Goal: Contribute content: Contribute content

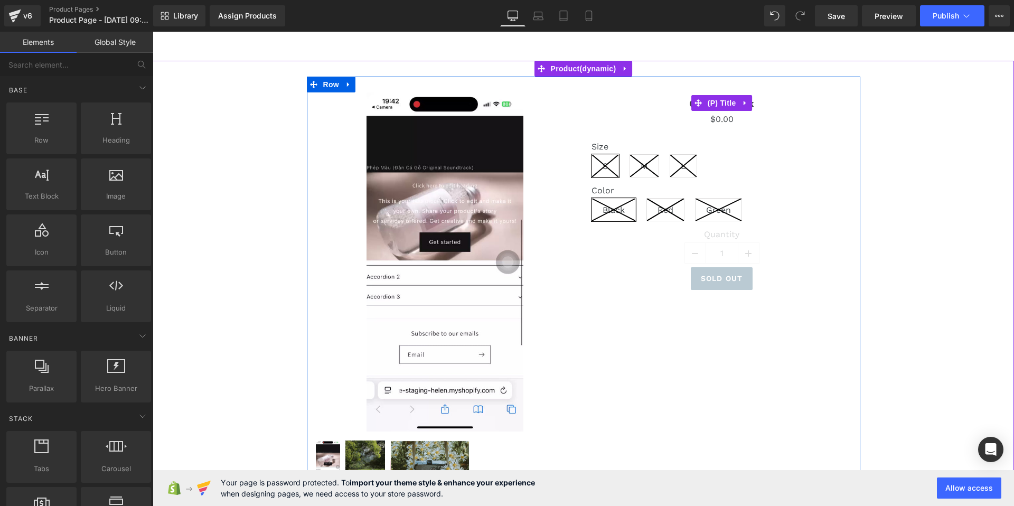
click at [837, 110] on h3 "Out of stock" at bounding box center [722, 102] width 261 height 21
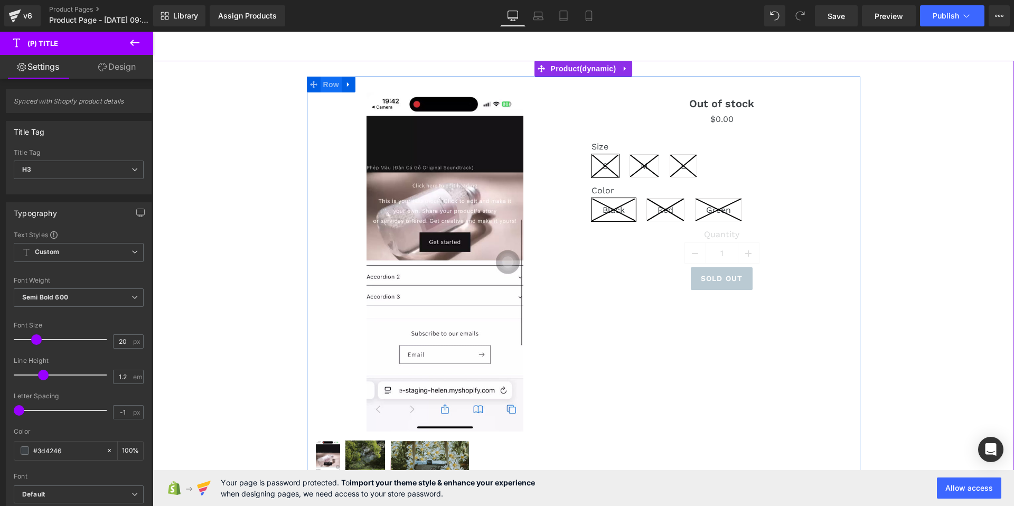
click at [325, 87] on span "Row" at bounding box center [331, 85] width 21 height 16
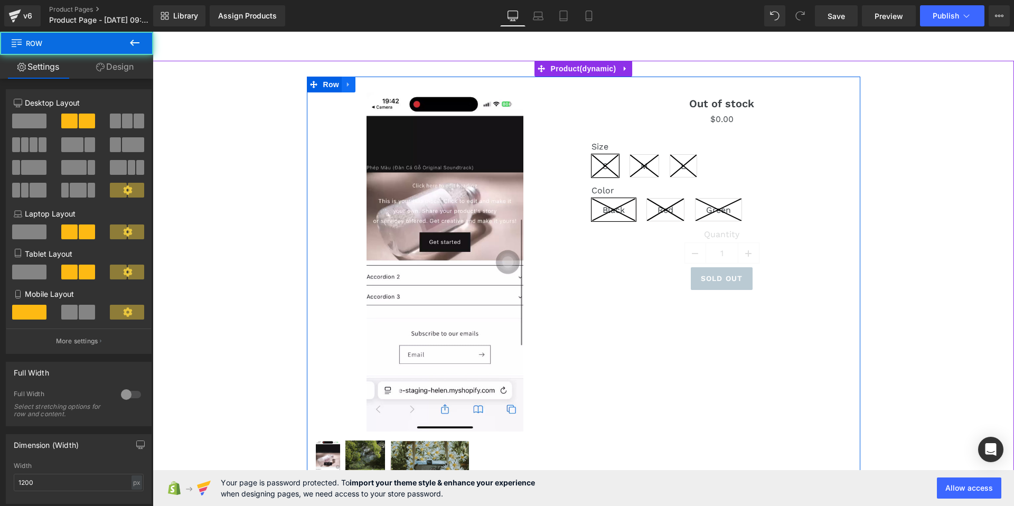
click at [349, 80] on link at bounding box center [349, 85] width 14 height 16
click at [585, 139] on div "Out of stock (P) Title $0 $0.00 (P) Price Size S M L Color Black Red Green 0 1" at bounding box center [722, 191] width 277 height 198
click at [373, 87] on icon at bounding box center [375, 84] width 7 height 7
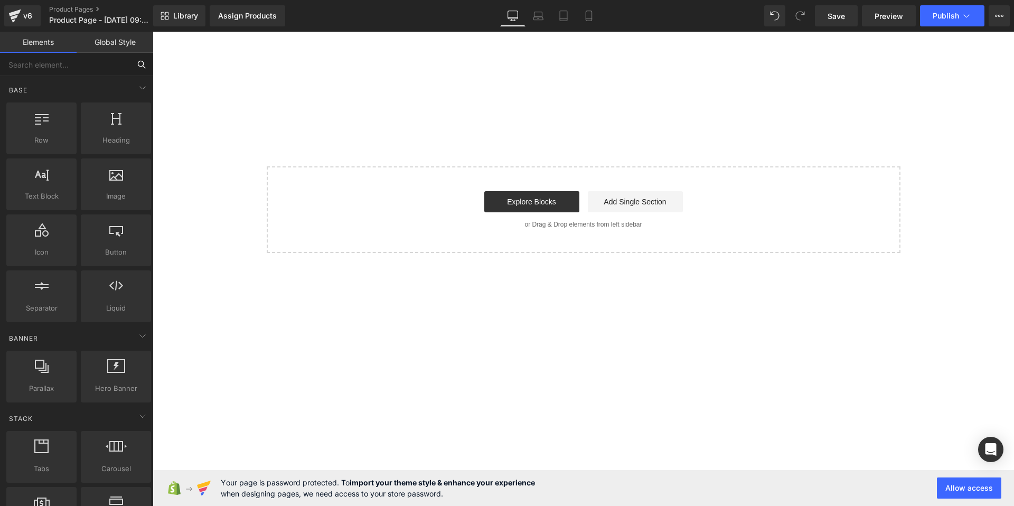
click at [45, 68] on input "text" at bounding box center [65, 64] width 130 height 23
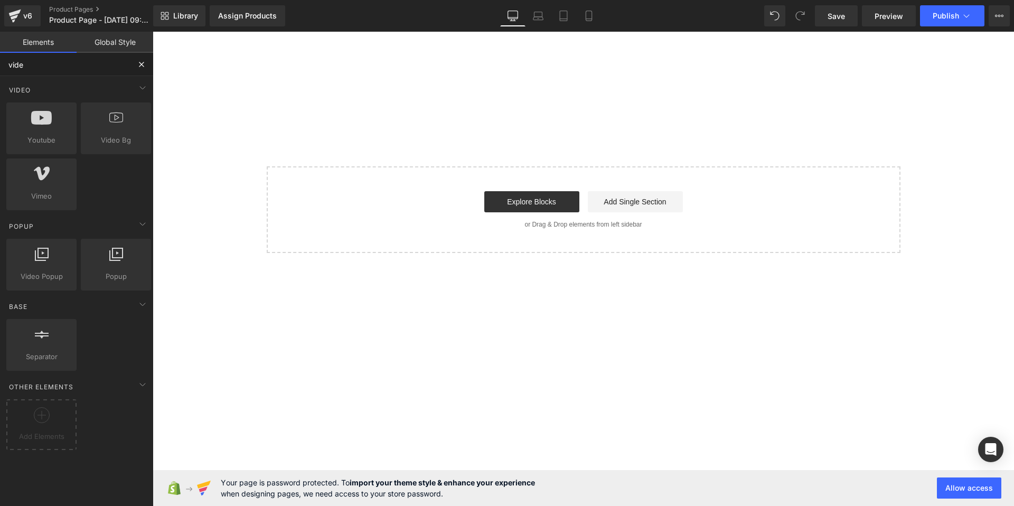
type input "video"
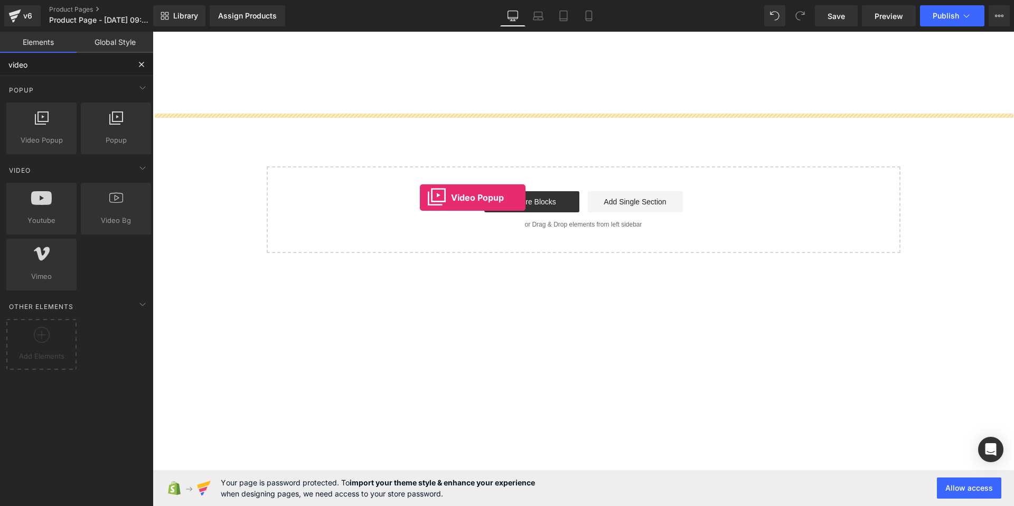
drag, startPoint x: 205, startPoint y: 156, endPoint x: 423, endPoint y: 199, distance: 221.8
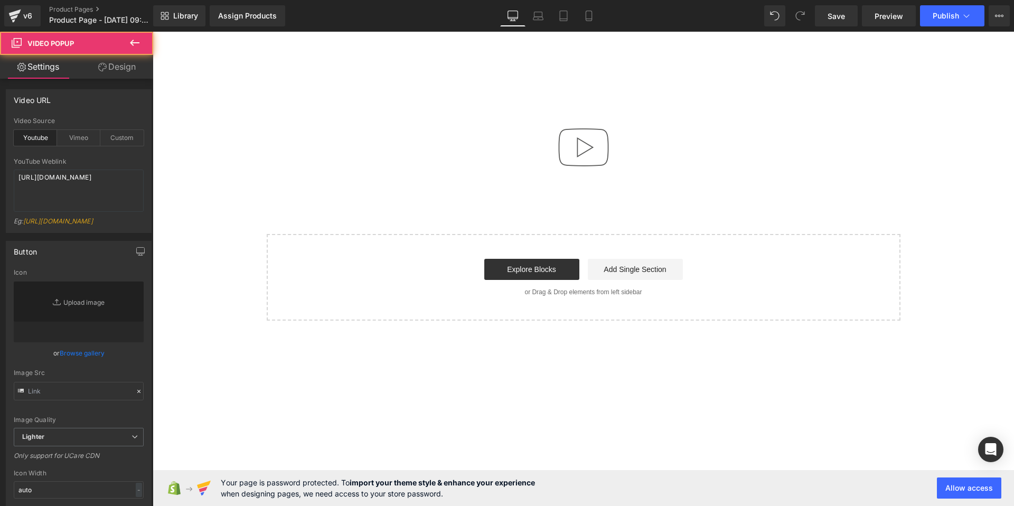
type input "//assets-dev.gemcommerce.xyz/v6/editor/images/youtube-play-button.png"
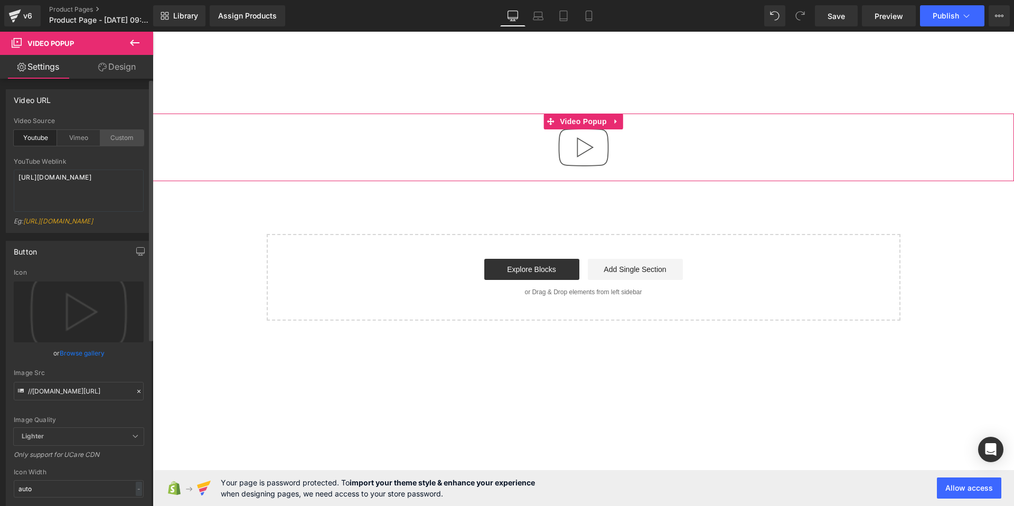
click at [111, 139] on div "Custom" at bounding box center [121, 138] width 43 height 16
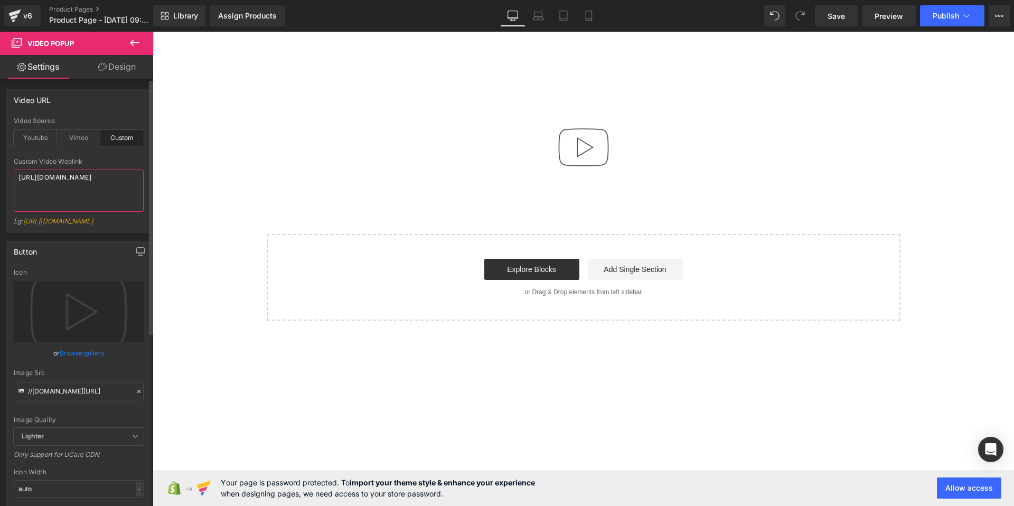
click at [69, 184] on textarea "[URL][DOMAIN_NAME]" at bounding box center [79, 191] width 130 height 42
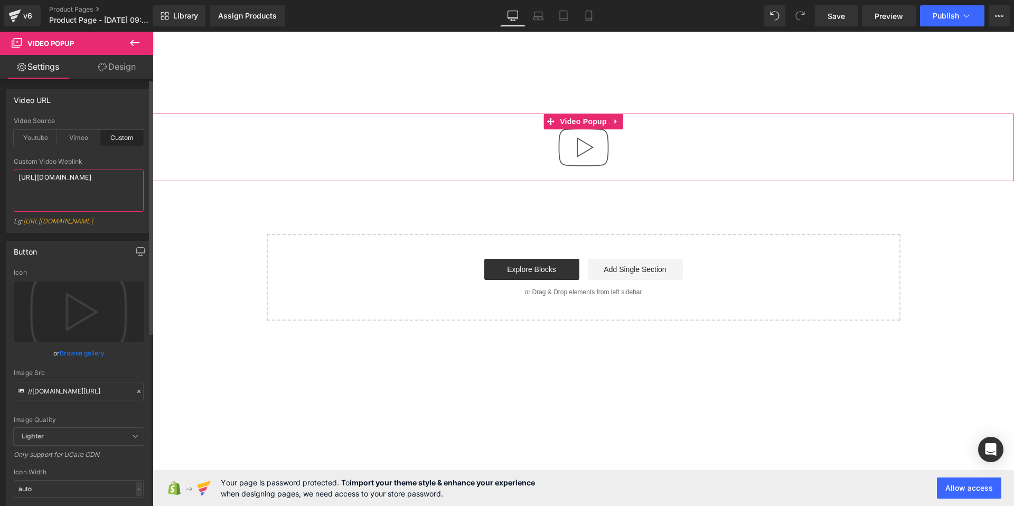
click at [69, 184] on textarea "[URL][DOMAIN_NAME]" at bounding box center [79, 191] width 130 height 42
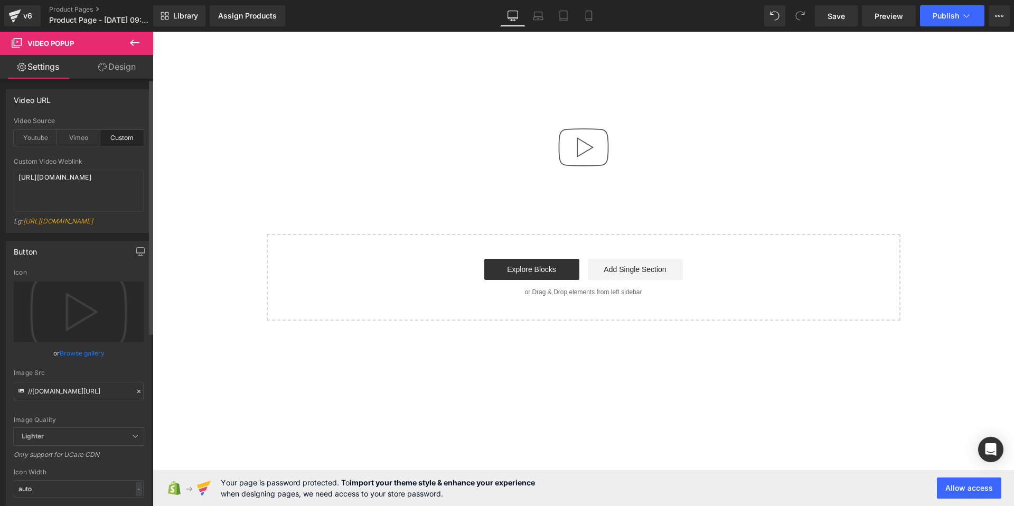
click at [114, 162] on div "Custom Video Weblink" at bounding box center [79, 161] width 130 height 7
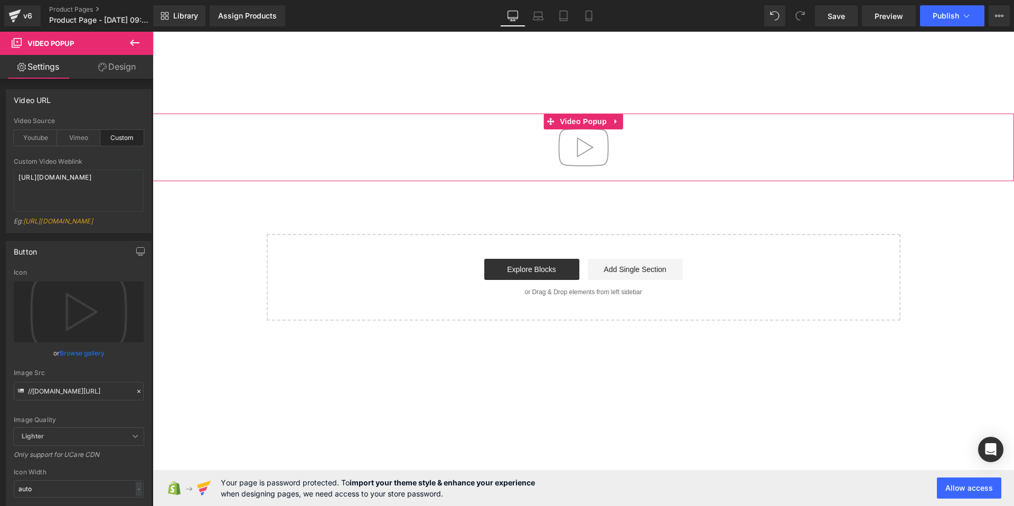
click at [586, 145] on img at bounding box center [584, 148] width 68 height 68
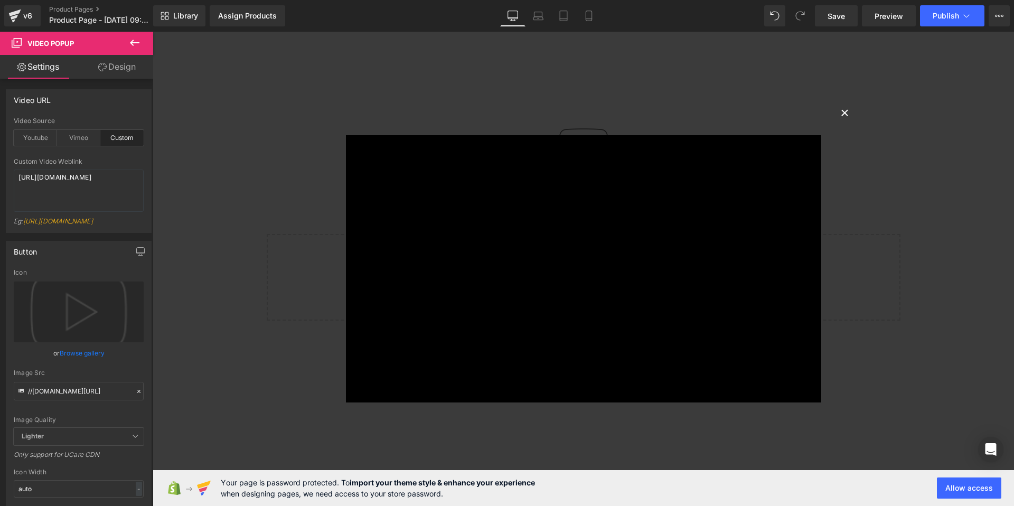
click at [845, 116] on button "×" at bounding box center [845, 111] width 21 height 21
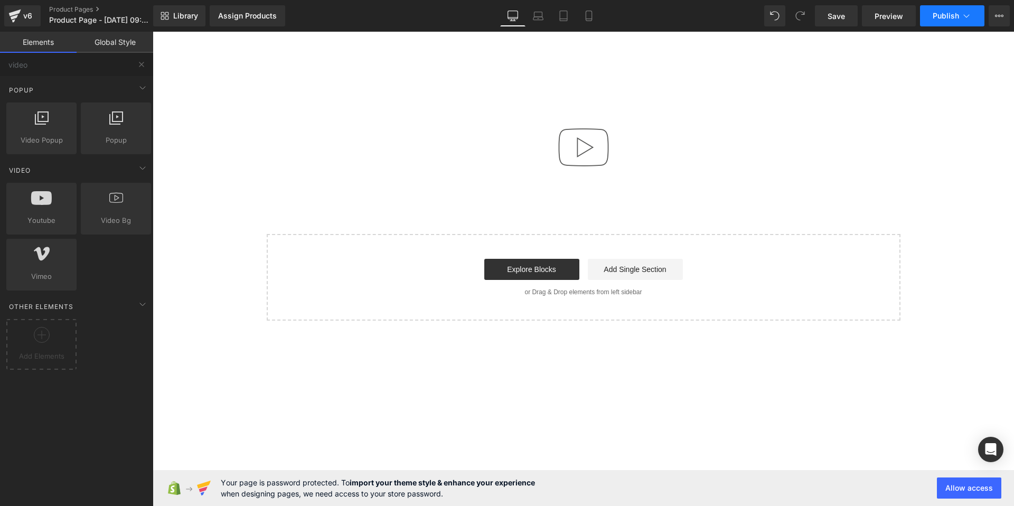
click at [949, 21] on button "Publish" at bounding box center [952, 15] width 64 height 21
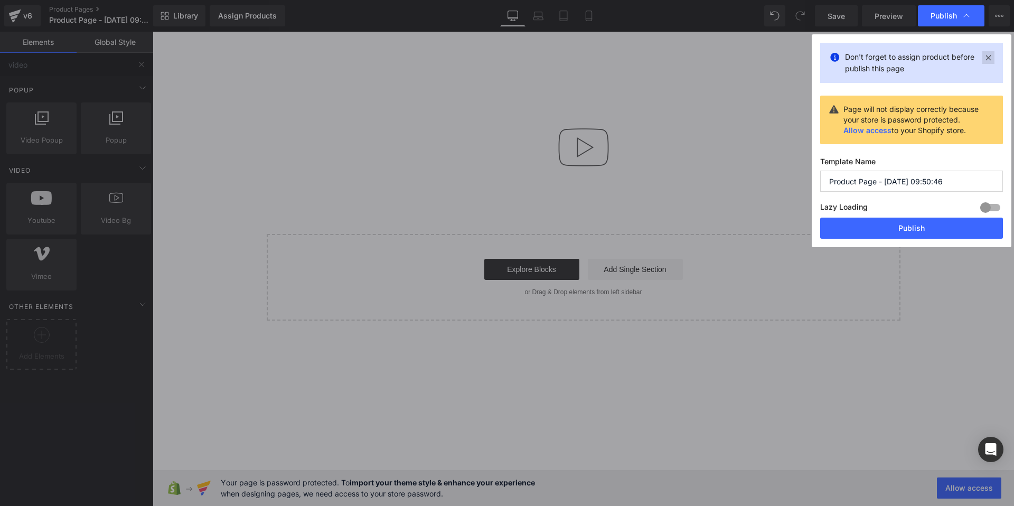
click at [987, 60] on icon at bounding box center [989, 57] width 12 height 13
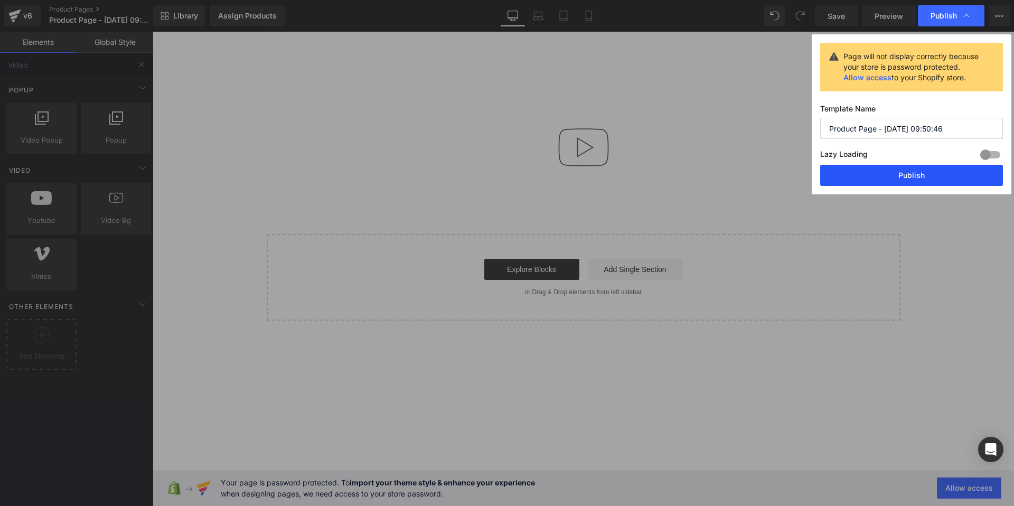
click at [912, 178] on button "Publish" at bounding box center [911, 175] width 183 height 21
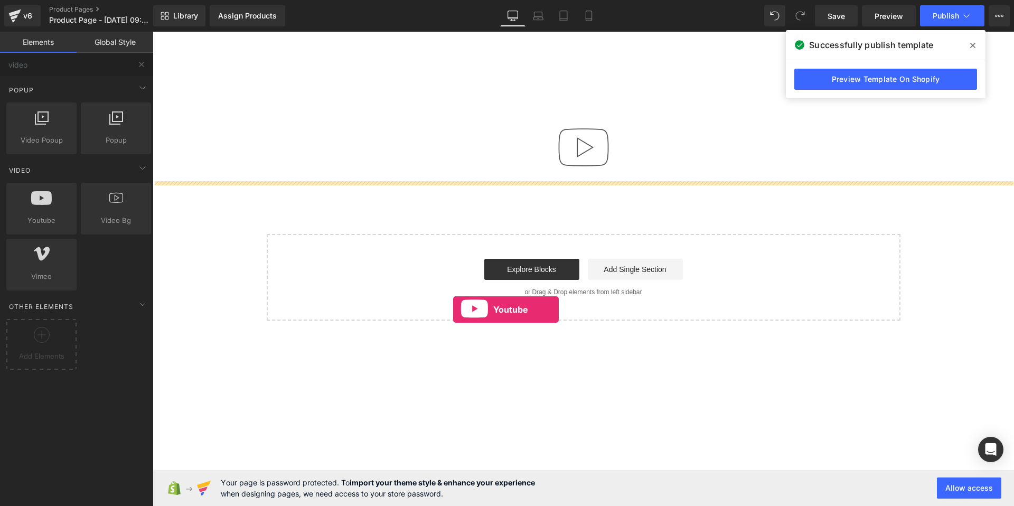
drag, startPoint x: 204, startPoint y: 245, endPoint x: 453, endPoint y: 310, distance: 257.0
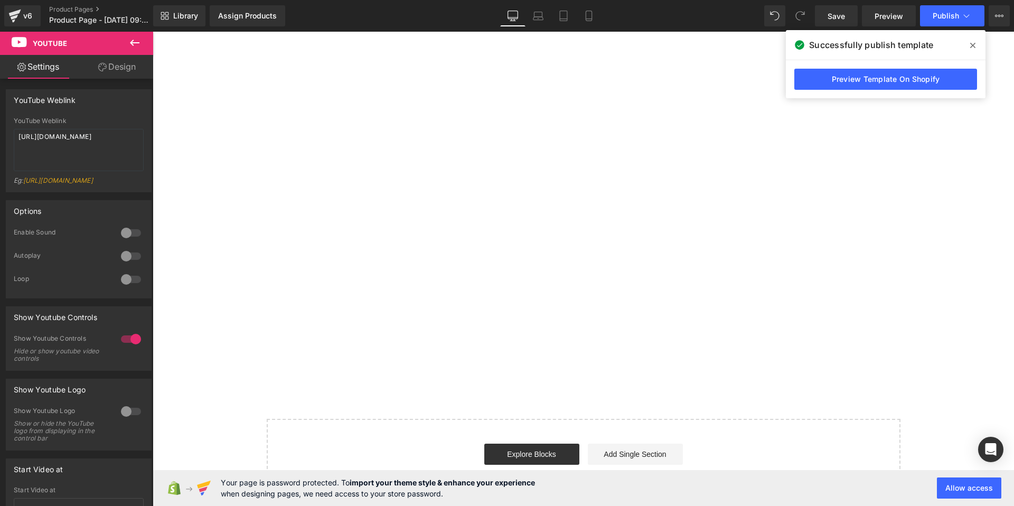
scroll to position [315, 0]
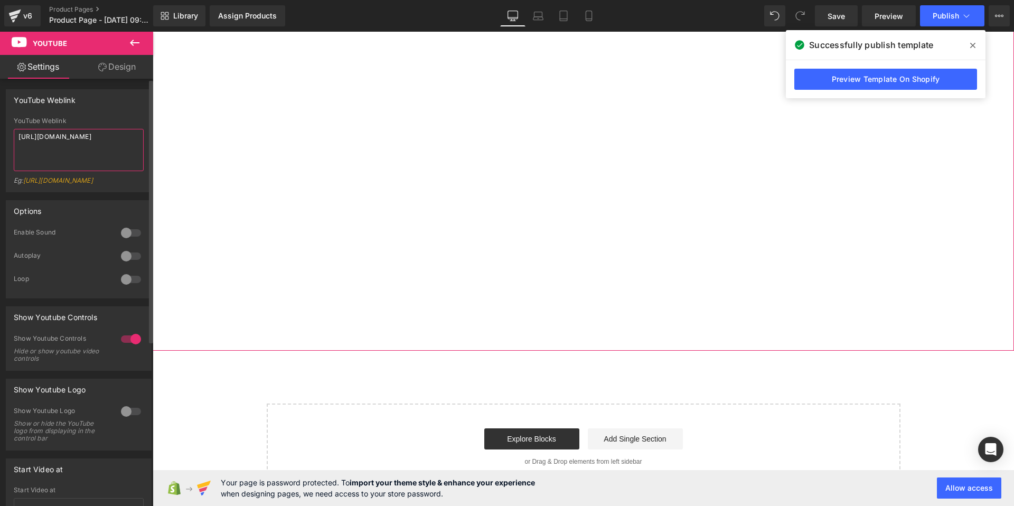
click at [70, 141] on textarea "[URL][DOMAIN_NAME]" at bounding box center [79, 150] width 130 height 42
paste textarea "shorts/2p3v0e31R5A"
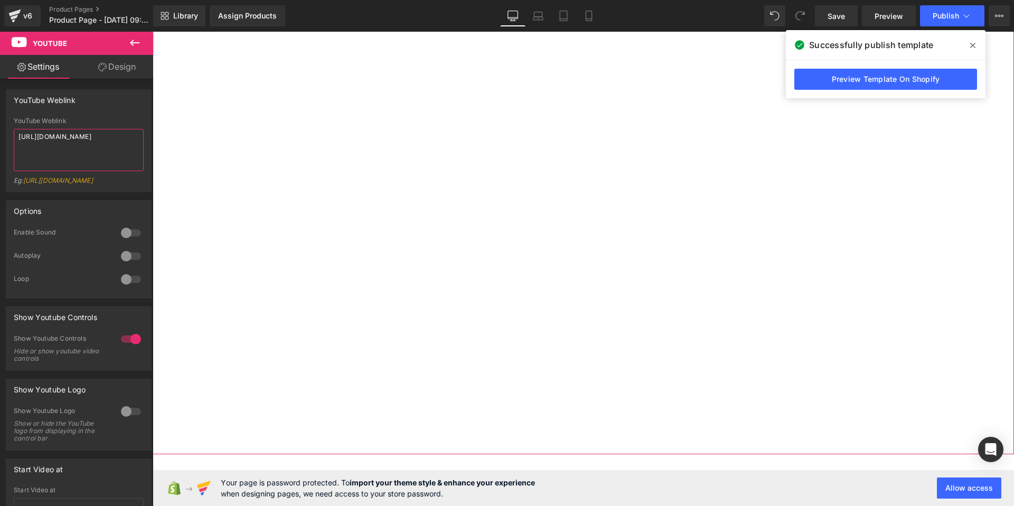
scroll to position [189, 0]
type textarea "[URL][DOMAIN_NAME]"
click at [945, 21] on button "Publish" at bounding box center [952, 15] width 64 height 21
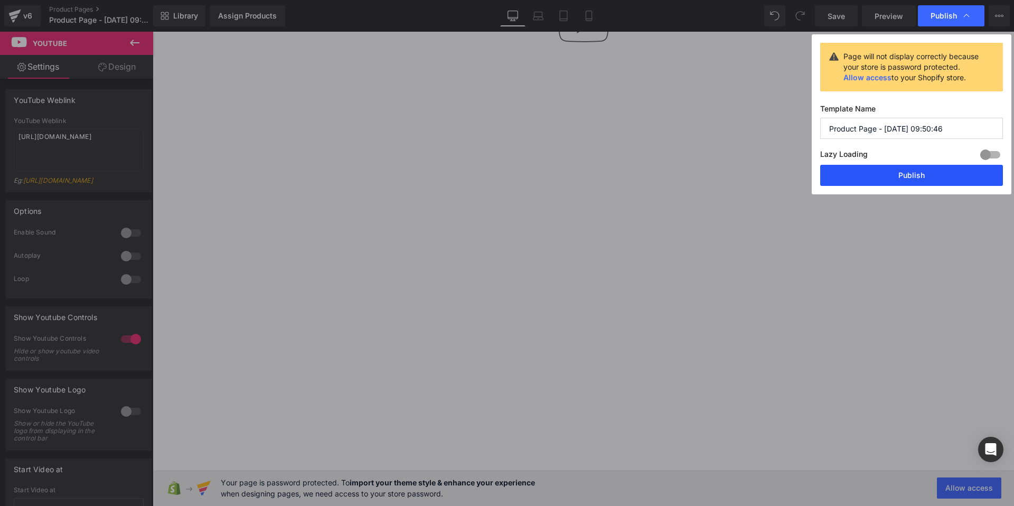
click at [865, 182] on button "Publish" at bounding box center [911, 175] width 183 height 21
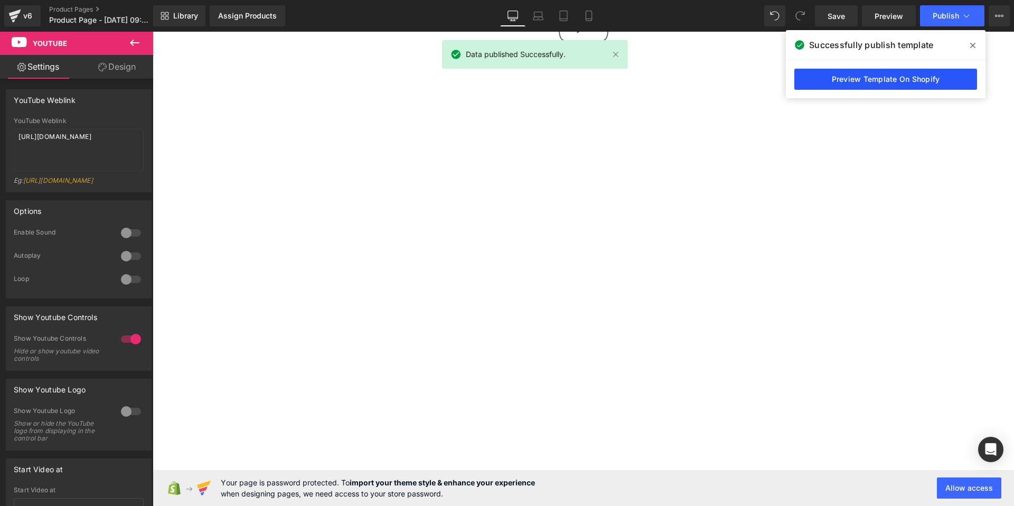
click at [823, 81] on link "Preview Template On Shopify" at bounding box center [886, 79] width 183 height 21
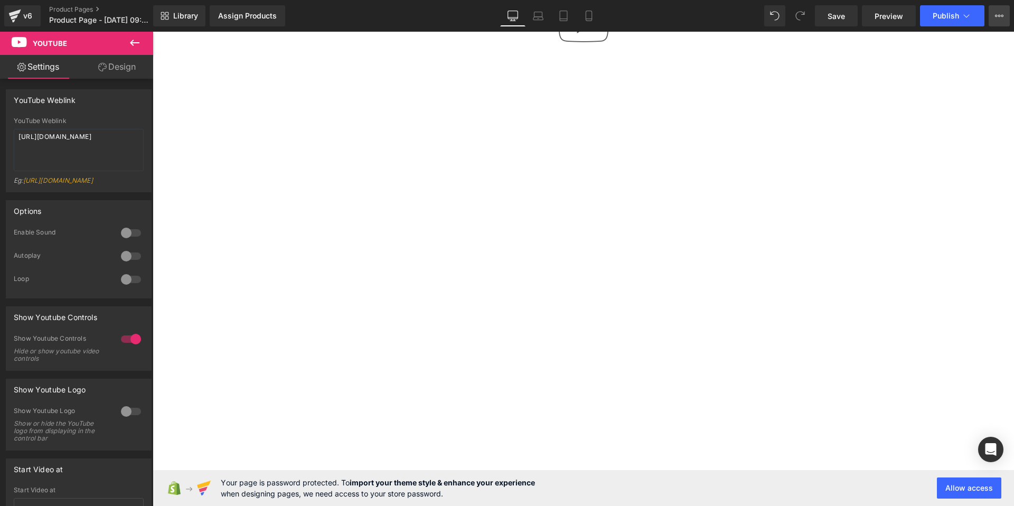
click at [1001, 20] on button "View Live Page View with current Template Save Template to Library Schedule Pub…" at bounding box center [999, 15] width 21 height 21
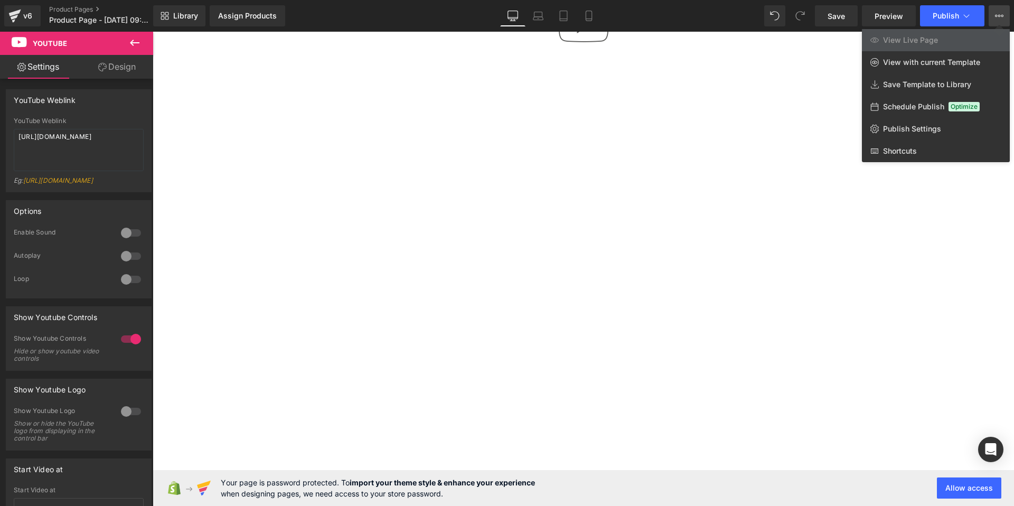
click at [718, 147] on div at bounding box center [584, 269] width 862 height 474
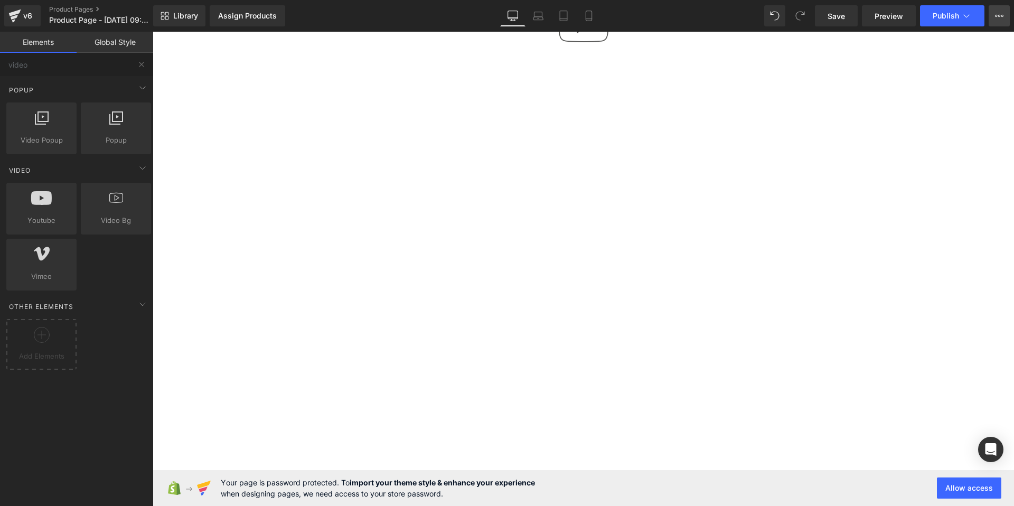
click at [996, 13] on icon at bounding box center [999, 16] width 8 height 8
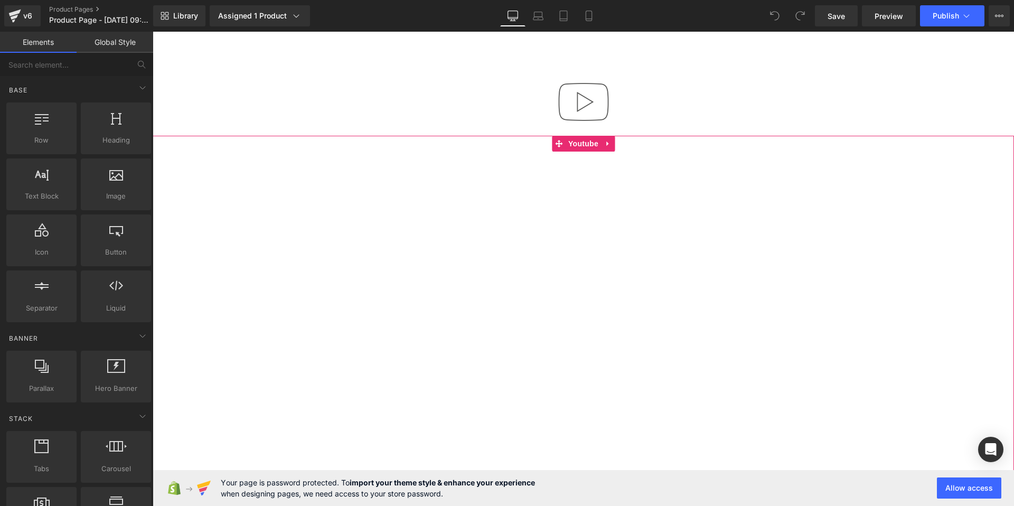
scroll to position [39, 0]
click at [577, 153] on span "Youtube" at bounding box center [583, 151] width 35 height 16
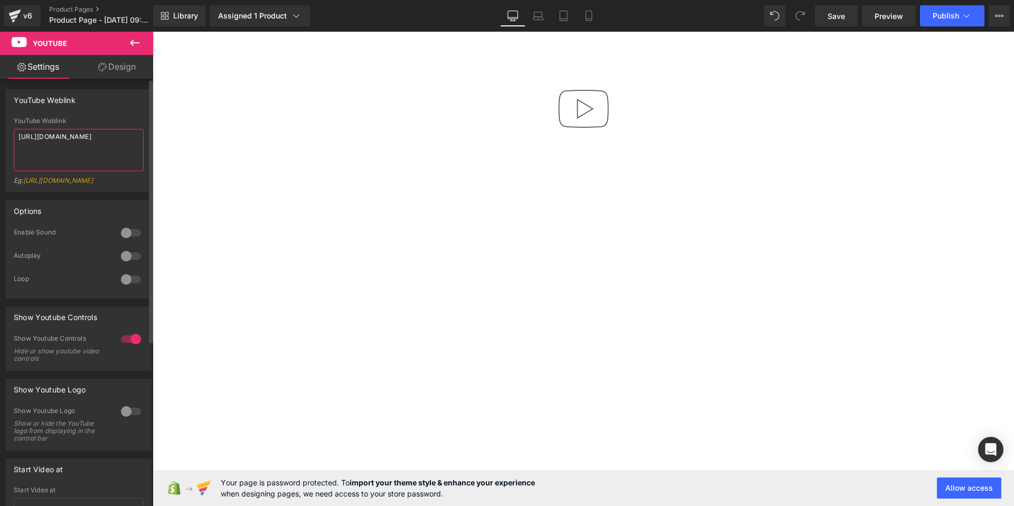
click at [34, 145] on textarea "[URL][DOMAIN_NAME]" at bounding box center [79, 150] width 130 height 42
paste textarea "watch?v=oCLeNaCRfWY&list=RDoCLeNaCRfWY&start_radio=1"
type textarea "[URL][DOMAIN_NAME]"
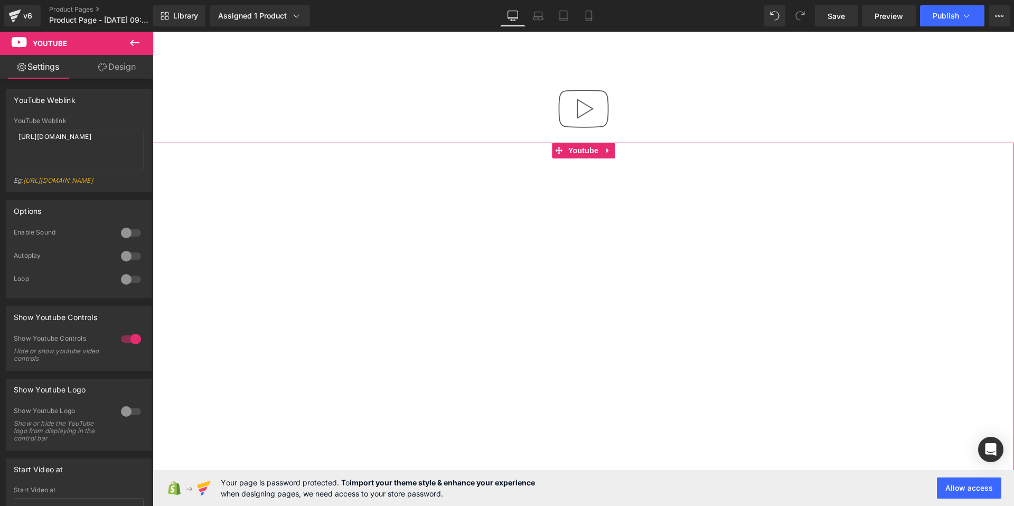
scroll to position [315, 0]
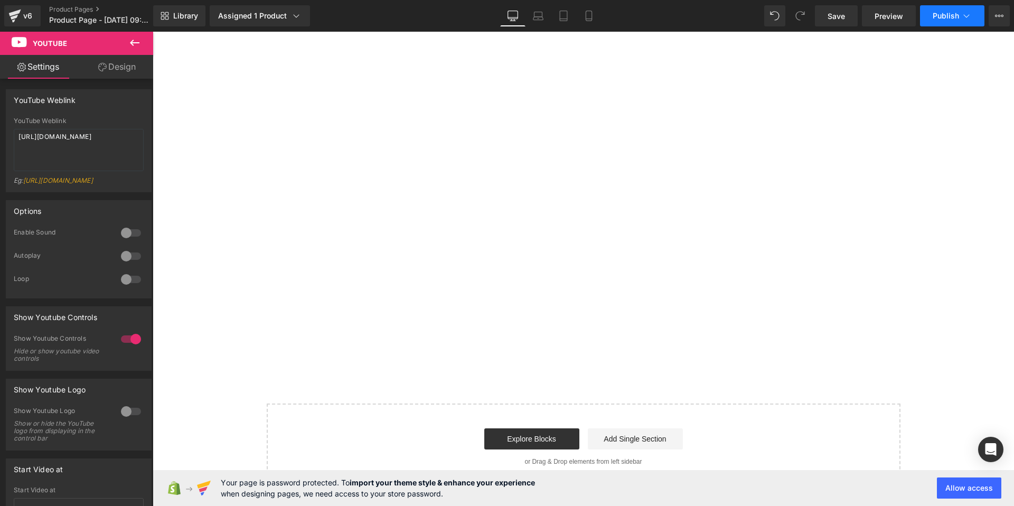
click at [936, 20] on button "Publish" at bounding box center [952, 15] width 64 height 21
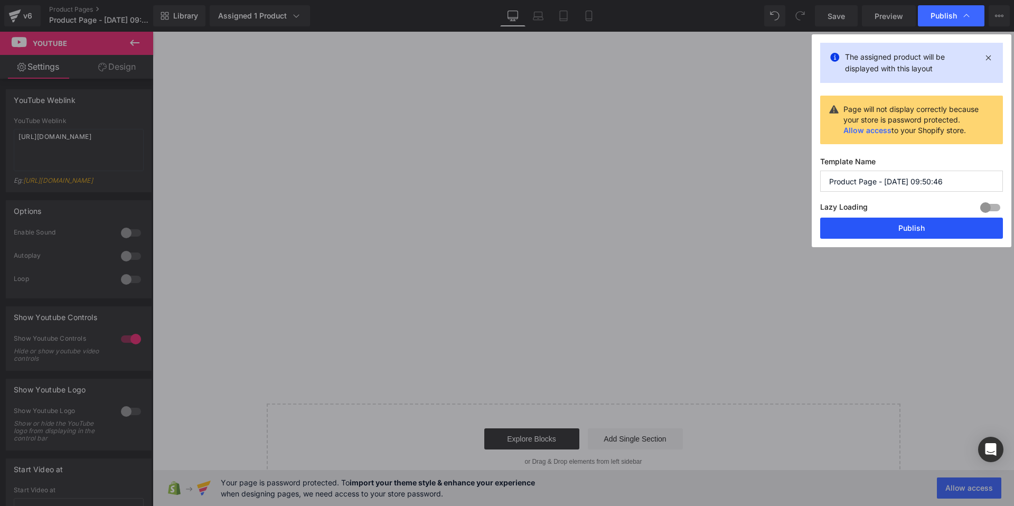
click at [889, 232] on button "Publish" at bounding box center [911, 228] width 183 height 21
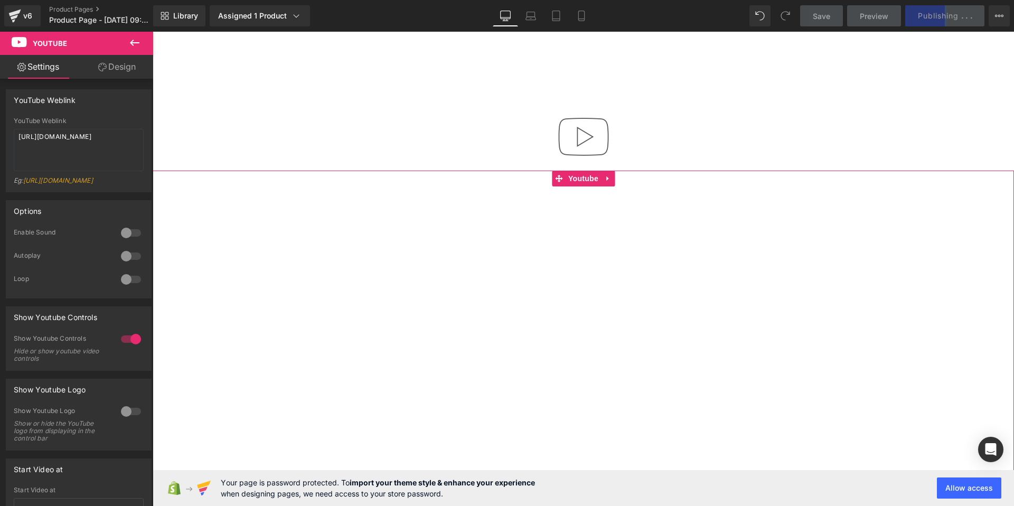
scroll to position [6, 0]
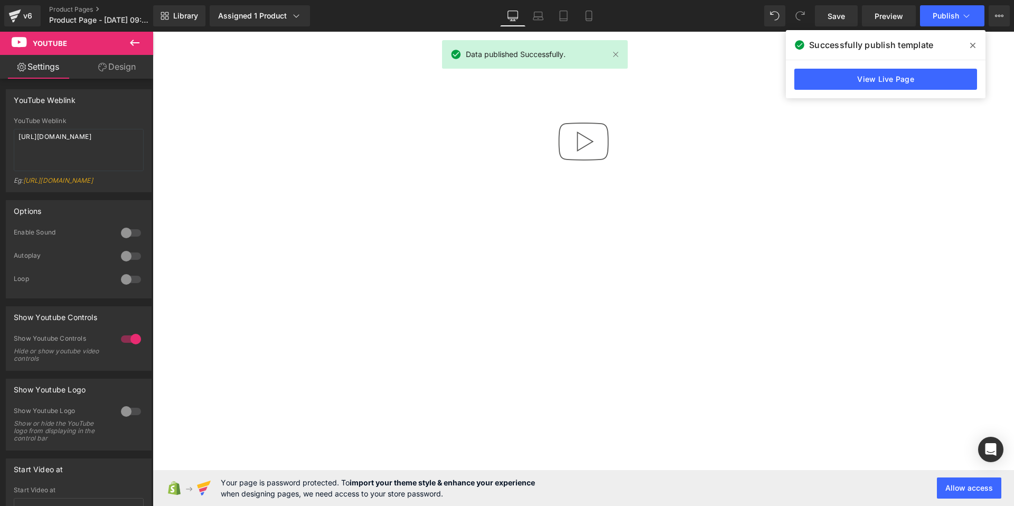
click at [128, 40] on icon at bounding box center [134, 42] width 13 height 13
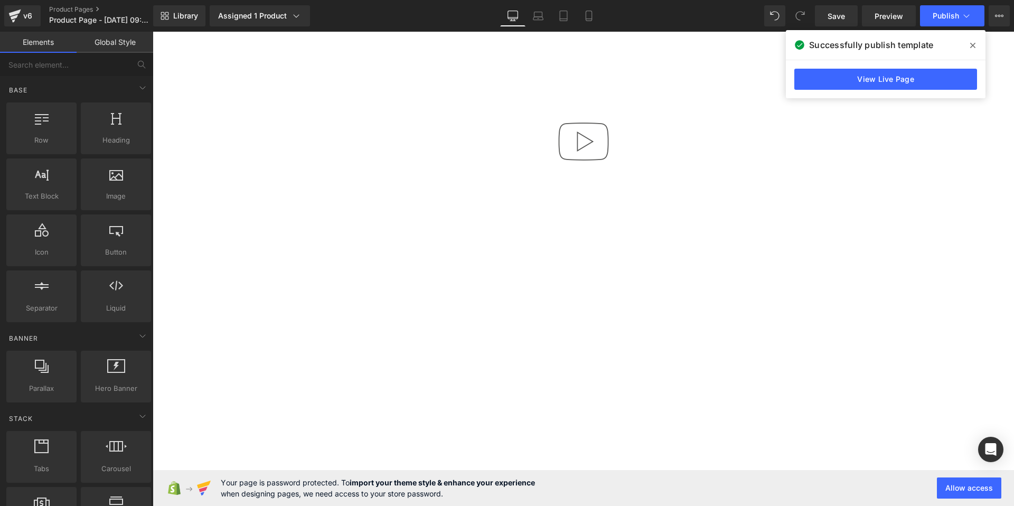
click at [32, 44] on link "Elements" at bounding box center [38, 42] width 77 height 21
click at [83, 70] on input "text" at bounding box center [65, 64] width 130 height 23
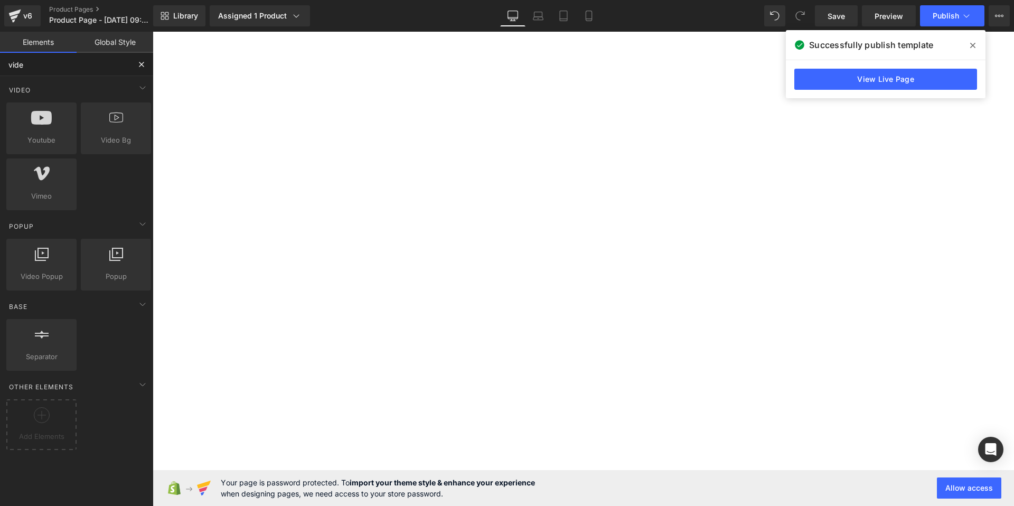
type input "video"
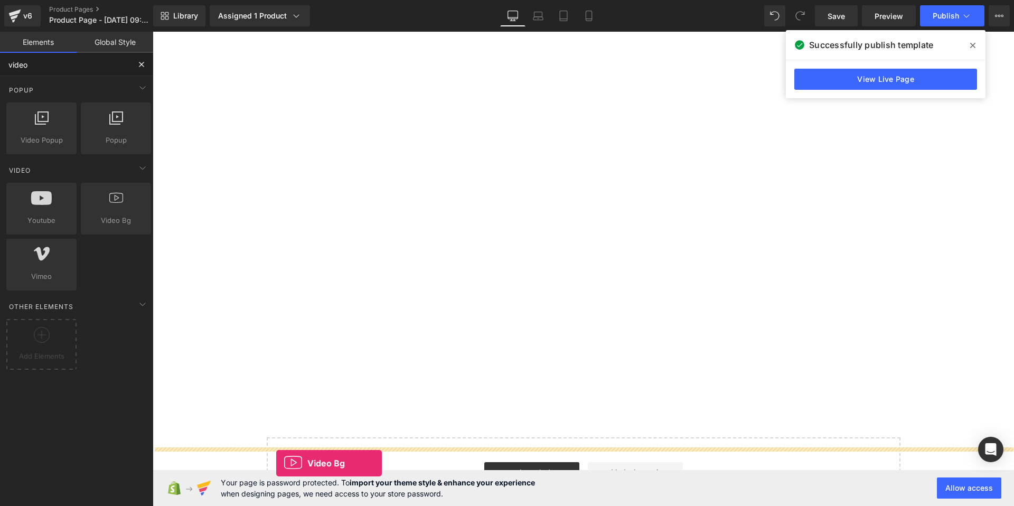
scroll to position [315, 0]
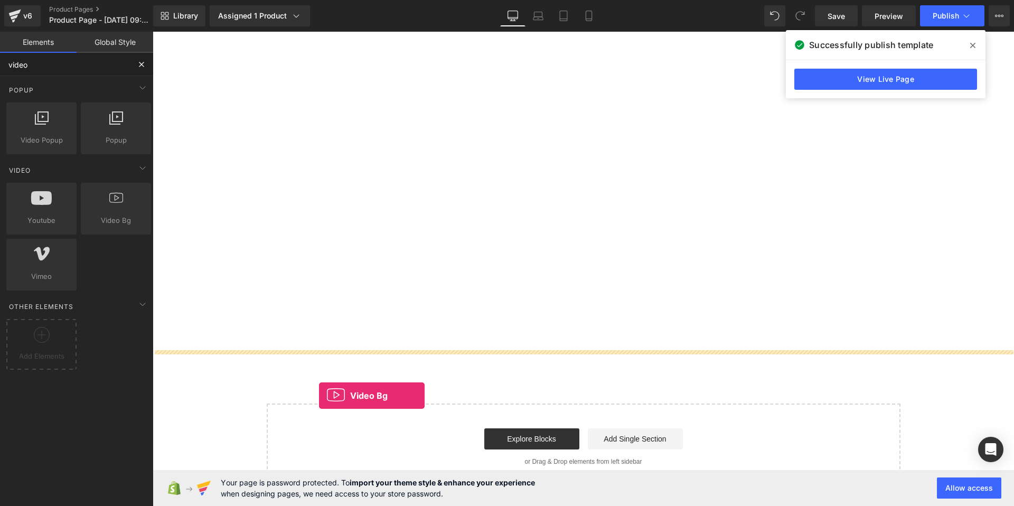
drag, startPoint x: 274, startPoint y: 247, endPoint x: 320, endPoint y: 396, distance: 155.2
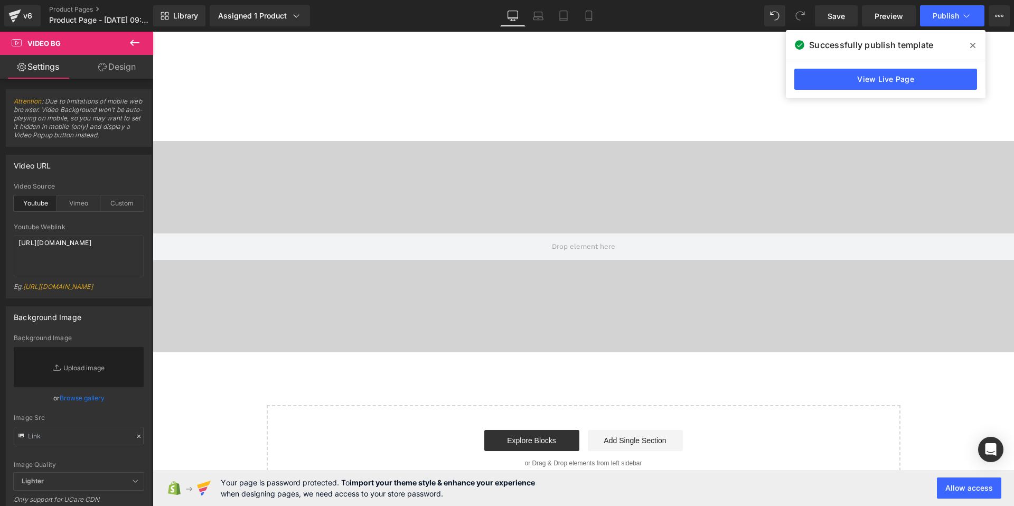
scroll to position [527, 0]
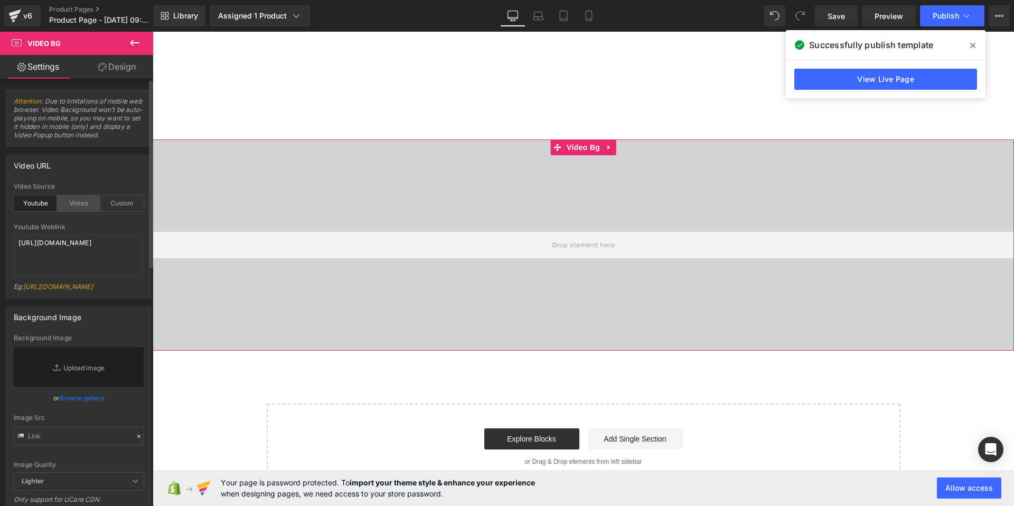
click at [85, 203] on div "Vimeo" at bounding box center [78, 203] width 43 height 16
click at [113, 208] on div "Custom" at bounding box center [121, 203] width 43 height 16
click at [74, 211] on div "Vimeo" at bounding box center [78, 203] width 43 height 16
click at [120, 208] on div "Custom" at bounding box center [121, 203] width 43 height 16
click at [124, 247] on textarea "[URL][DOMAIN_NAME]" at bounding box center [79, 256] width 130 height 42
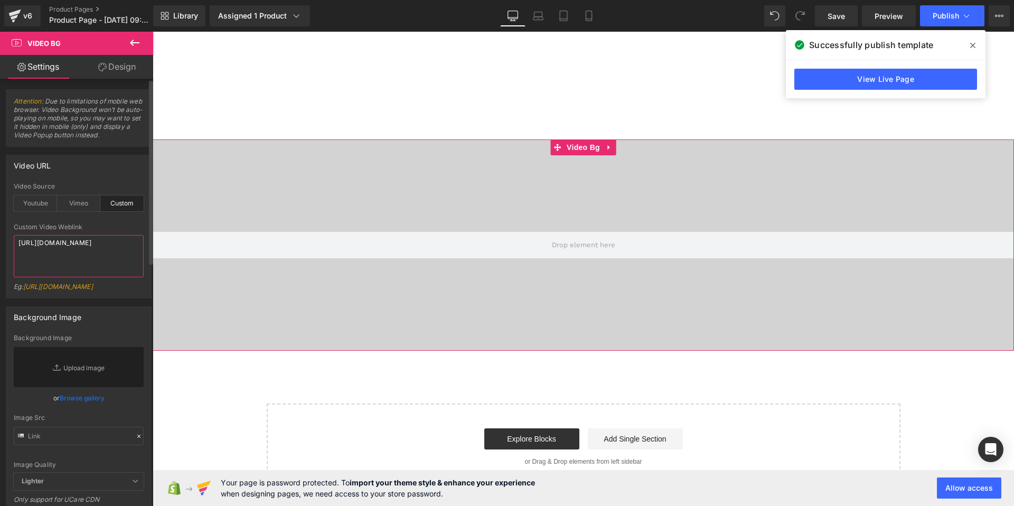
click at [124, 247] on textarea "[URL][DOMAIN_NAME]" at bounding box center [79, 256] width 130 height 42
paste textarea "[DOMAIN_NAME][URL]"
type textarea "[URL][DOMAIN_NAME]"
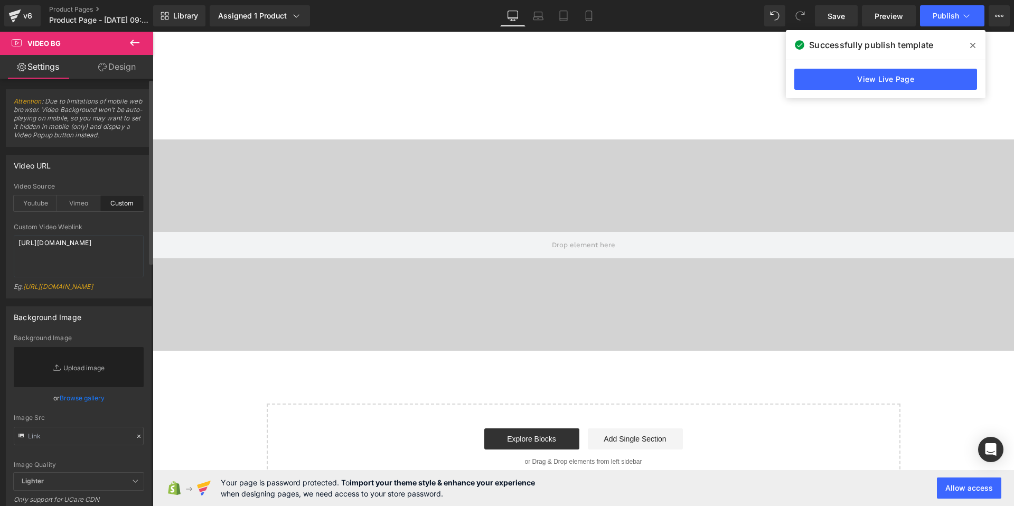
click at [105, 227] on div "Custom Video Weblink" at bounding box center [79, 226] width 130 height 7
click at [135, 47] on icon at bounding box center [134, 42] width 13 height 13
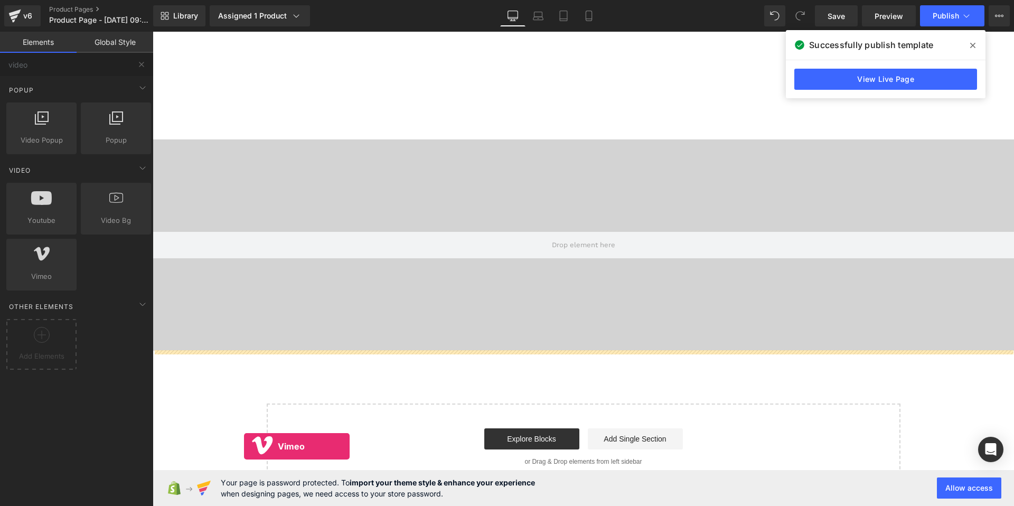
drag, startPoint x: 209, startPoint y: 295, endPoint x: 244, endPoint y: 446, distance: 155.7
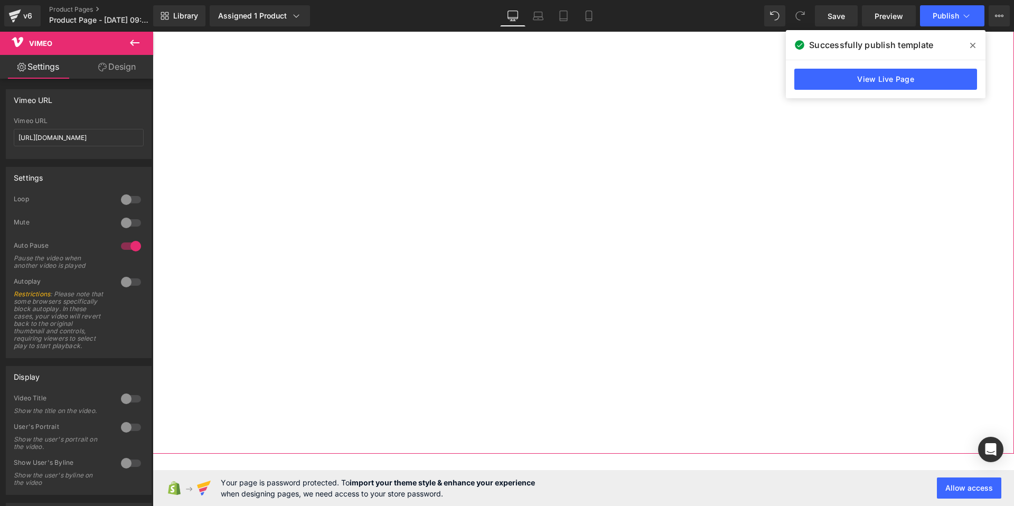
scroll to position [922, 0]
click at [106, 141] on input "[URL][DOMAIN_NAME]" at bounding box center [79, 137] width 130 height 17
paste input "125505125"
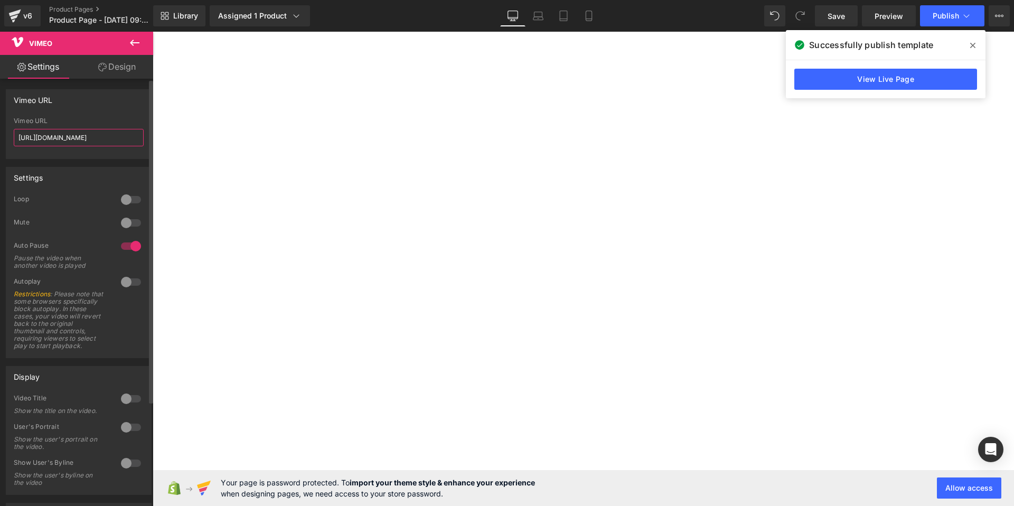
click at [106, 141] on input "[URL][DOMAIN_NAME]" at bounding box center [79, 137] width 130 height 17
type input "[URL][DOMAIN_NAME]"
click at [74, 158] on div "Vimeo URL [URL][DOMAIN_NAME] Vimeo URL [URL][DOMAIN_NAME]" at bounding box center [79, 124] width 146 height 70
click at [974, 47] on icon at bounding box center [972, 45] width 5 height 8
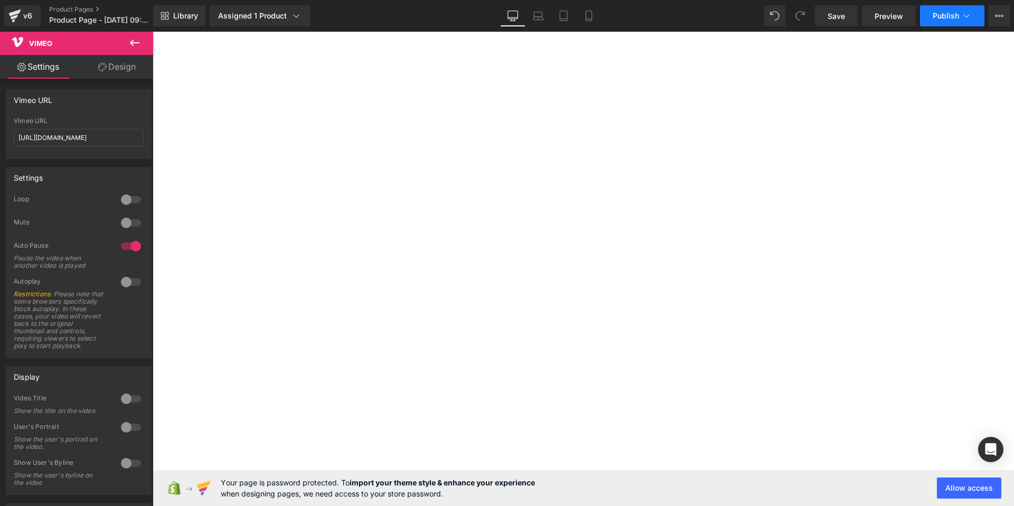
click at [944, 16] on span "Publish" at bounding box center [946, 16] width 26 height 8
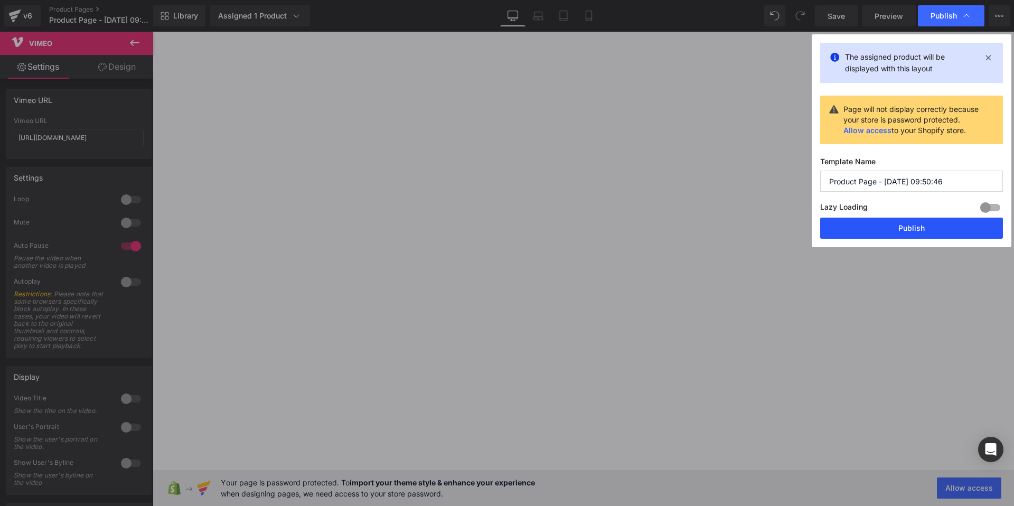
click at [874, 223] on button "Publish" at bounding box center [911, 228] width 183 height 21
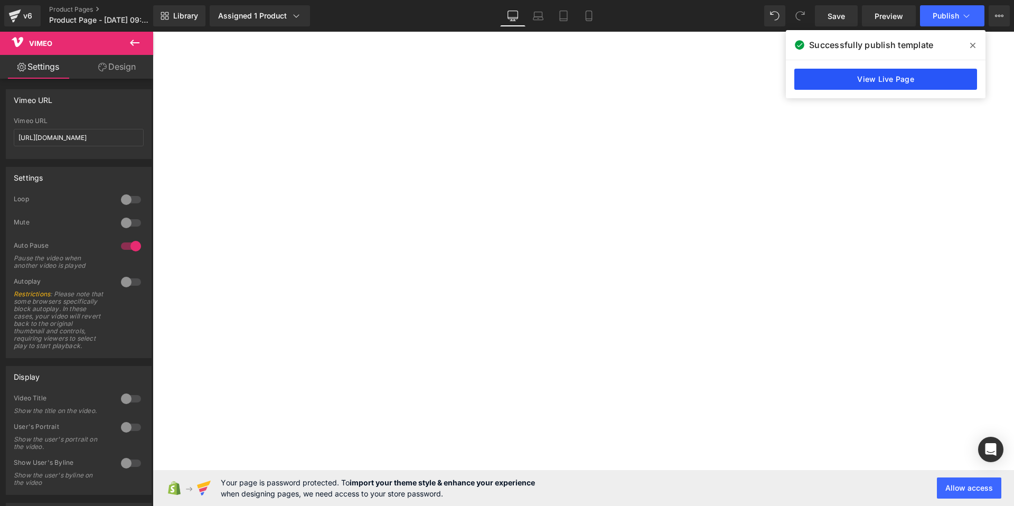
click at [868, 78] on link "View Live Page" at bounding box center [886, 79] width 183 height 21
